Goal: Check status: Check status

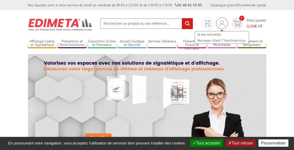
click at [220, 26] on img at bounding box center [222, 23] width 6 height 6
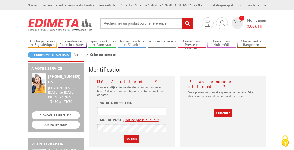
type input "[EMAIL_ADDRESS][DOMAIN_NAME]"
click at [129, 140] on input "Valider" at bounding box center [131, 139] width 15 height 8
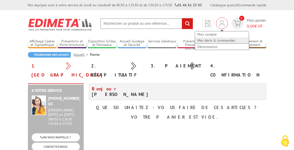
click at [219, 41] on link "Mes devis & commandes" at bounding box center [222, 40] width 54 height 6
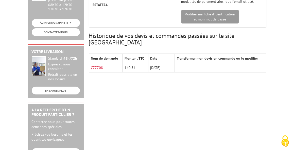
scroll to position [101, 0]
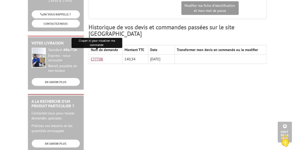
click at [97, 57] on link "C77708" at bounding box center [97, 59] width 12 height 5
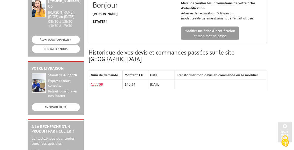
scroll to position [0, 0]
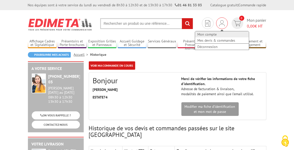
click at [208, 35] on link "Mon compte" at bounding box center [222, 34] width 54 height 6
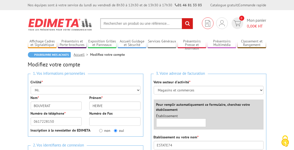
click at [207, 25] on img at bounding box center [207, 23] width 5 height 6
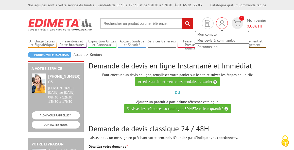
click at [219, 27] on div "Mon compte Mes devis & commandes Déconnexion" at bounding box center [221, 38] width 55 height 24
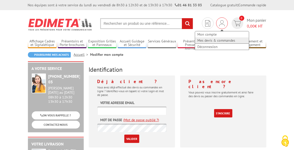
type input "[EMAIL_ADDRESS][DOMAIN_NAME]"
click at [222, 41] on link "Mes devis & commandes" at bounding box center [222, 40] width 54 height 6
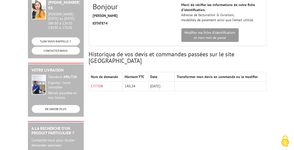
scroll to position [76, 0]
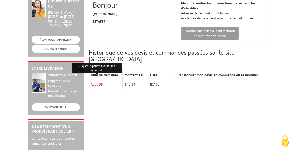
click at [91, 82] on link "C77708" at bounding box center [97, 84] width 12 height 5
